Goal: Check status: Check status

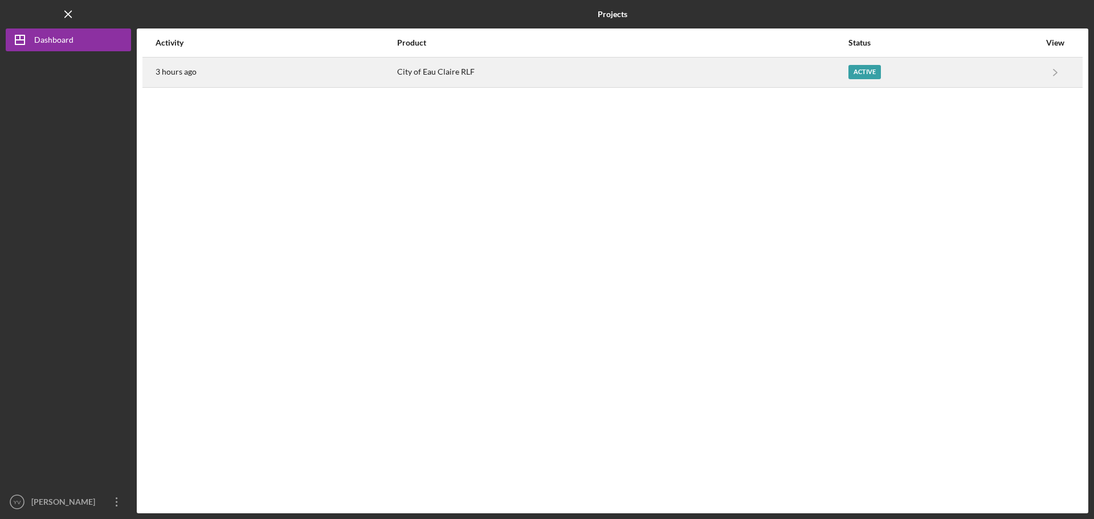
click at [948, 70] on div "Active" at bounding box center [943, 72] width 191 height 28
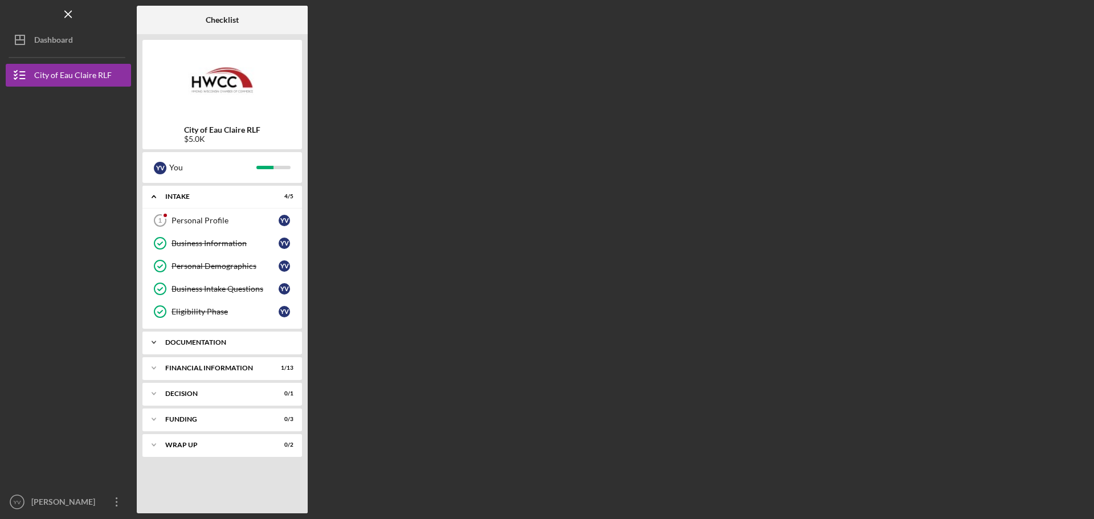
click at [221, 335] on div "Icon/Expander Documentation 14 / 14" at bounding box center [222, 342] width 160 height 23
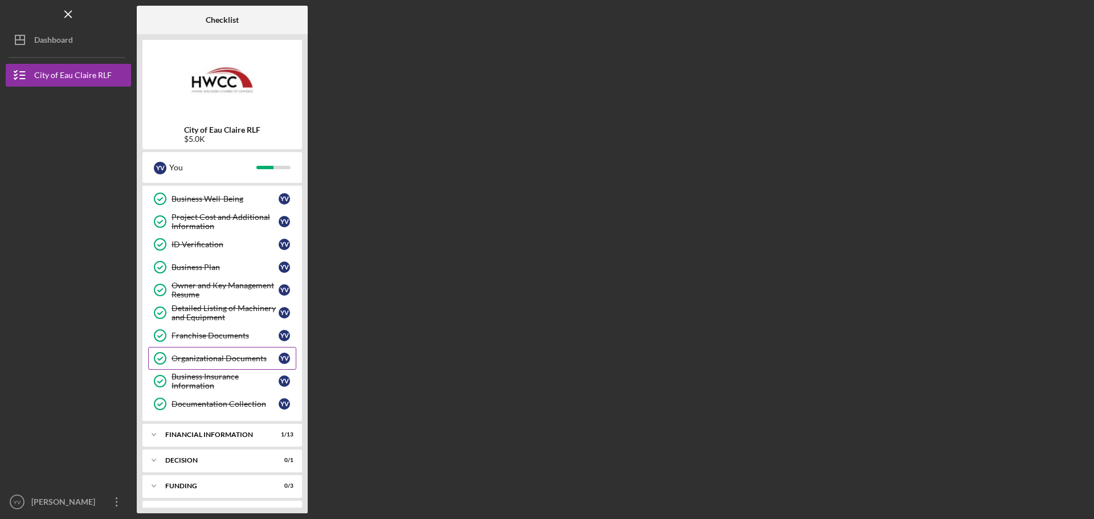
scroll to position [280, 0]
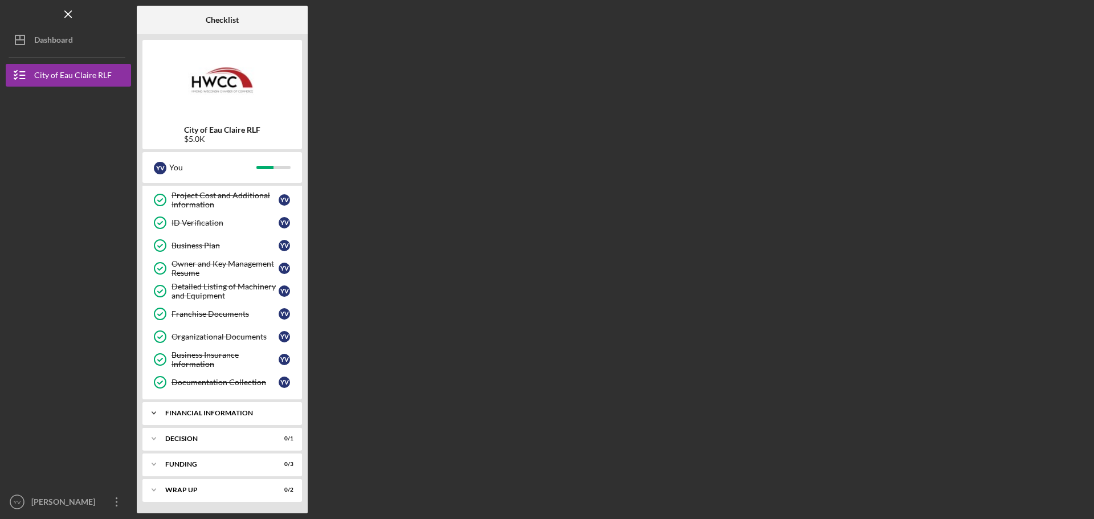
click at [231, 409] on div "Icon/Expander Financial Information 1 / 13" at bounding box center [222, 413] width 160 height 23
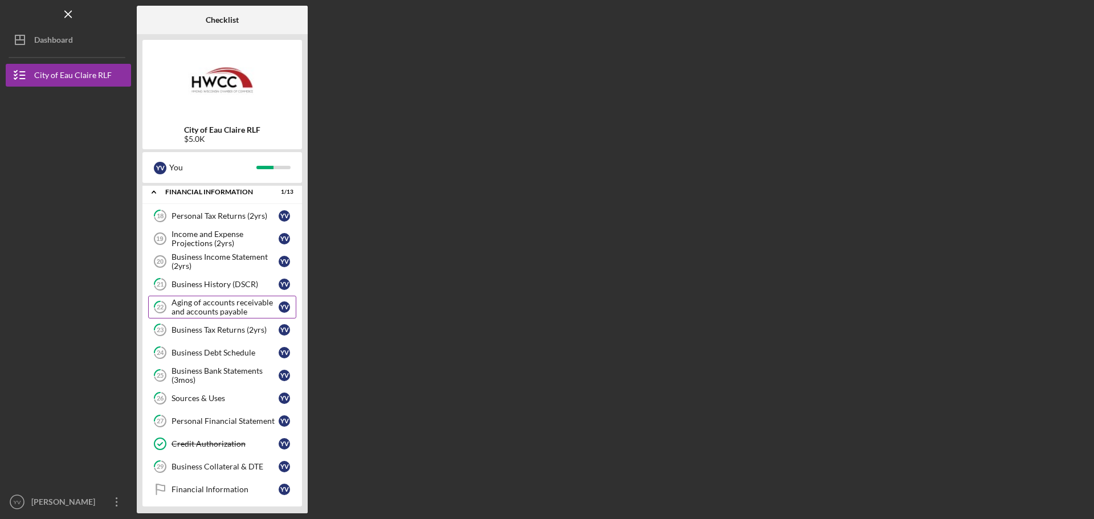
scroll to position [583, 0]
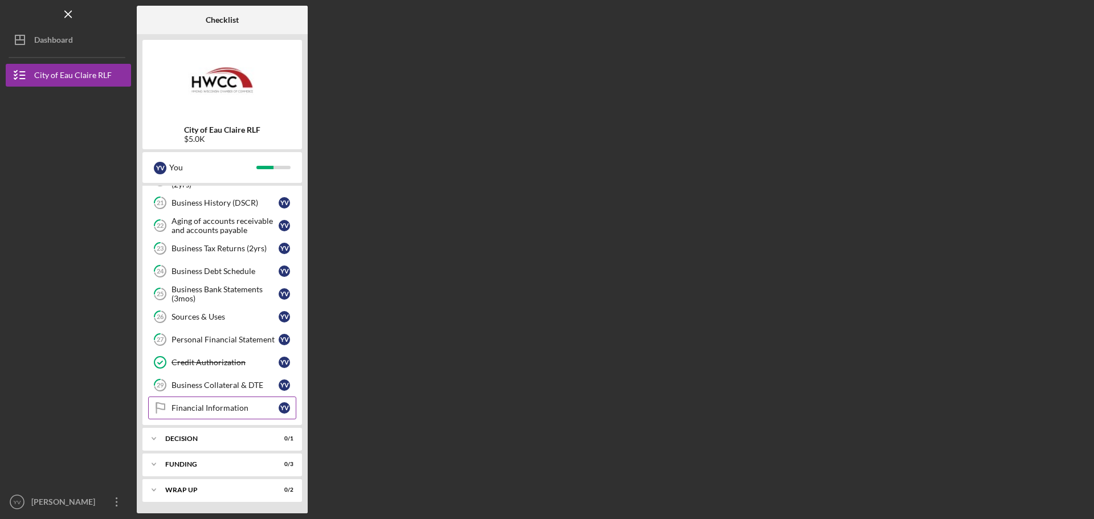
click at [228, 403] on link "Financial Information Financial Information Y V" at bounding box center [222, 408] width 148 height 23
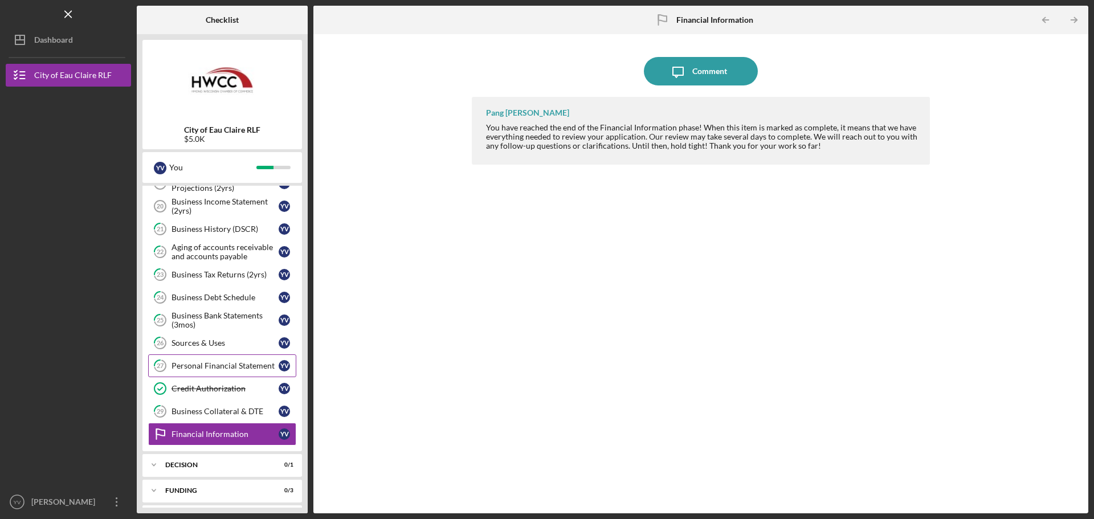
scroll to position [583, 0]
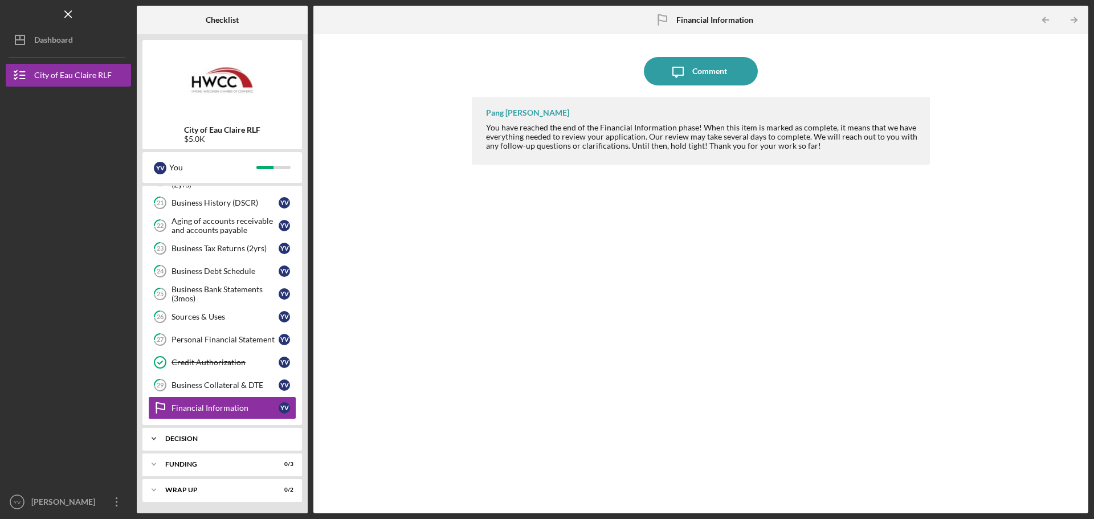
click at [210, 439] on div "Decision" at bounding box center [226, 438] width 123 height 7
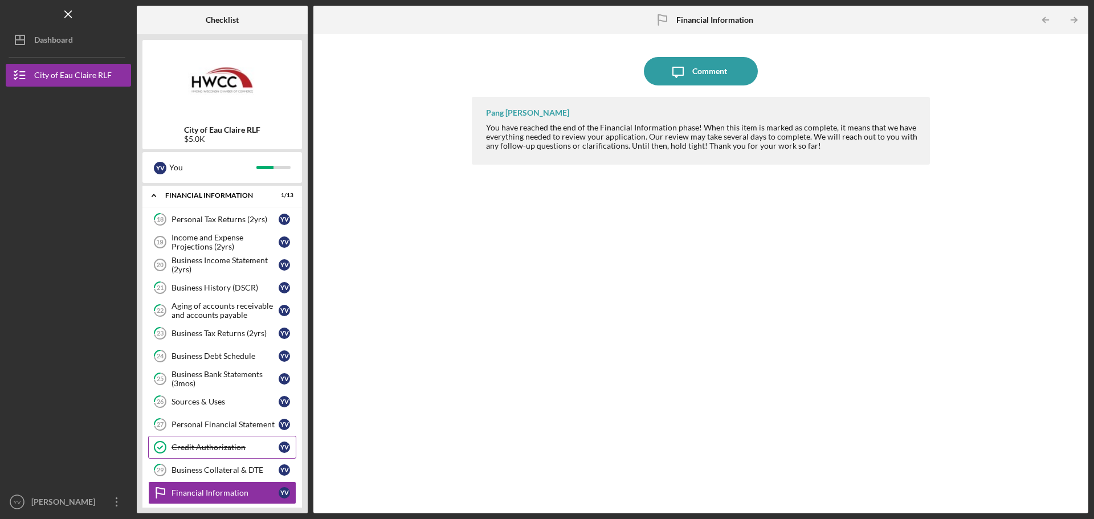
scroll to position [441, 0]
